Goal: Information Seeking & Learning: Find specific fact

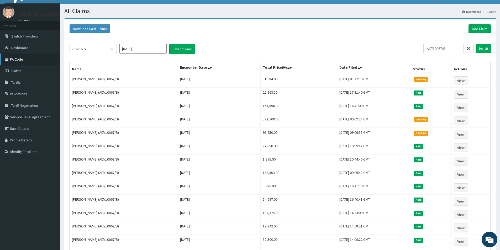
click at [13, 61] on link "PA Code" at bounding box center [30, 60] width 60 height 12
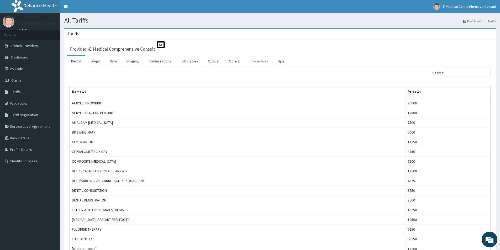
click at [262, 60] on link "Procedures" at bounding box center [258, 61] width 27 height 11
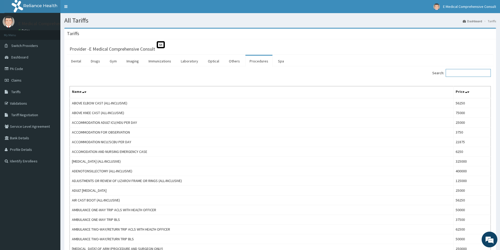
click at [455, 76] on input "Search:" at bounding box center [467, 73] width 45 height 8
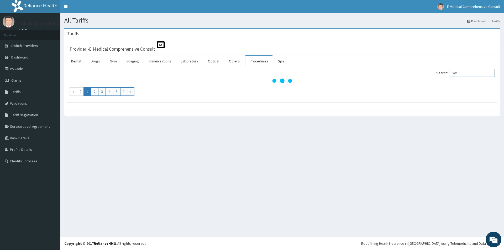
type input "W"
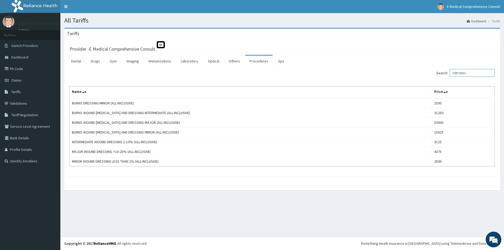
type input "DRESSING"
